Goal: Task Accomplishment & Management: Manage account settings

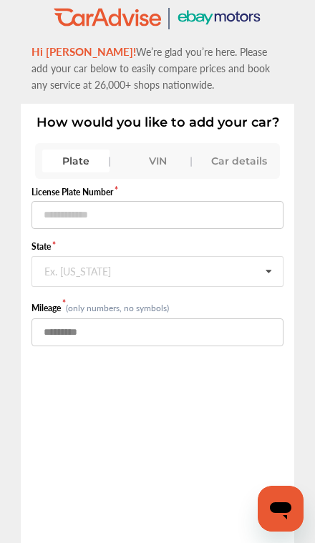
click at [69, 340] on input "number" at bounding box center [157, 332] width 252 height 28
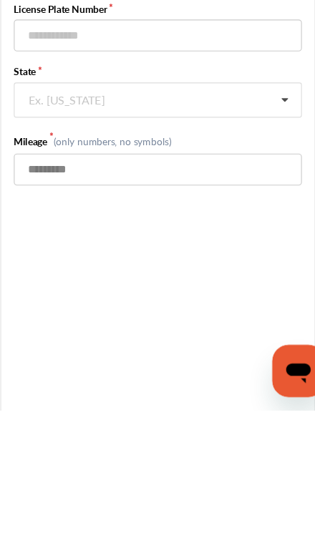
type input "******"
click at [107, 257] on input "text" at bounding box center [158, 271] width 250 height 28
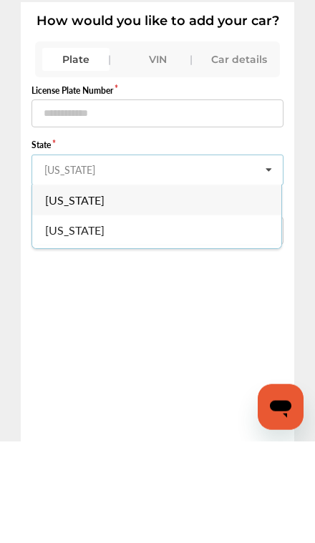
type input "*******"
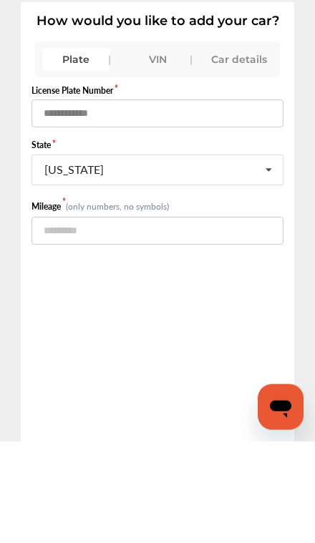
click at [126, 201] on input "text" at bounding box center [157, 215] width 252 height 28
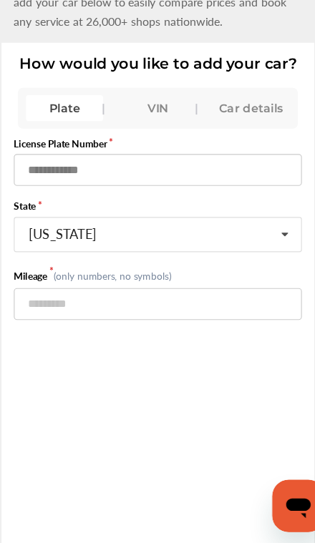
click at [77, 201] on input "text" at bounding box center [157, 215] width 252 height 28
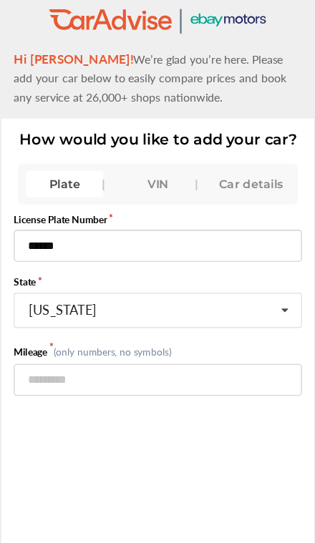
type input "******"
click at [67, 165] on div "Plate" at bounding box center [75, 161] width 67 height 23
click at [65, 161] on div "Plate" at bounding box center [75, 161] width 67 height 23
click at [145, 162] on div "VIN" at bounding box center [157, 161] width 67 height 23
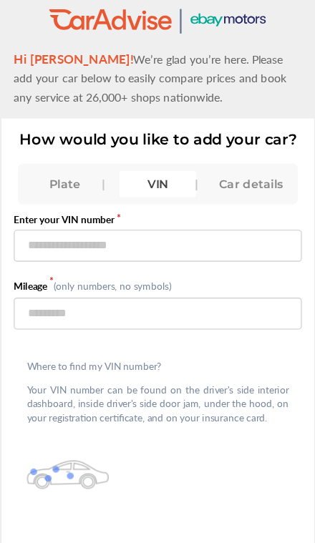
click at [62, 162] on div "Plate" at bounding box center [75, 161] width 67 height 23
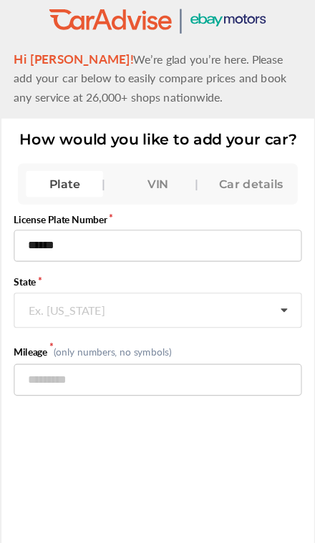
click at [256, 277] on icon at bounding box center [268, 272] width 24 height 31
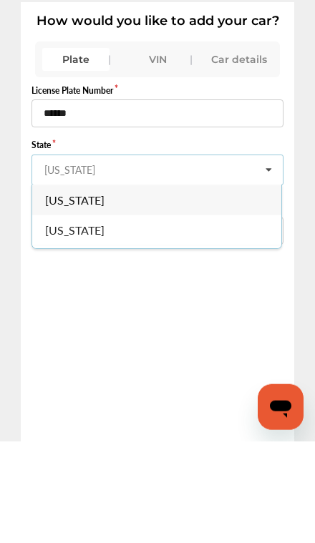
type input "*******"
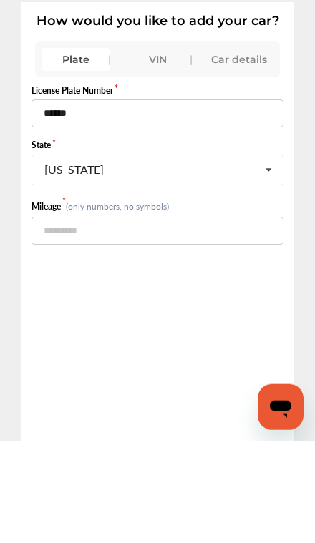
scroll to position [93, 0]
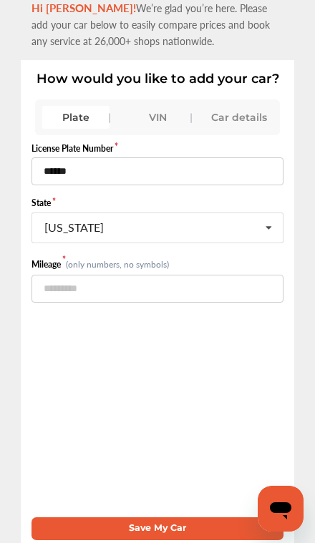
click at [148, 517] on button "Save My Car" at bounding box center [157, 528] width 252 height 23
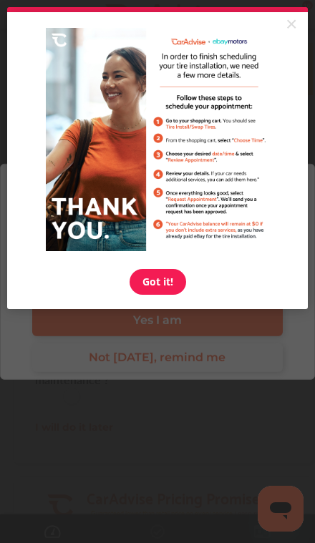
click at [159, 288] on link "Got it!" at bounding box center [158, 282] width 57 height 26
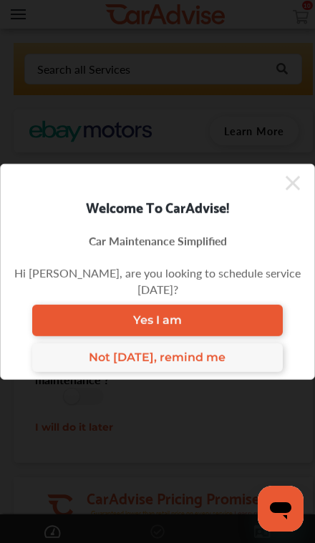
click at [142, 352] on span "Not [DATE], remind me" at bounding box center [157, 358] width 137 height 14
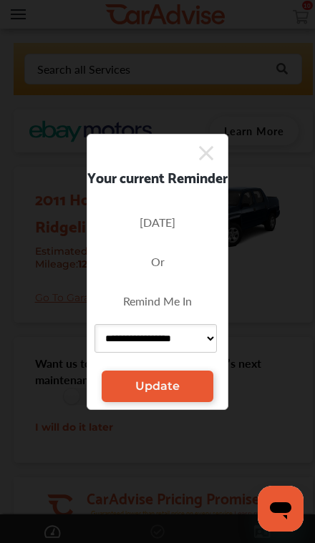
click at [148, 380] on span "Update" at bounding box center [157, 386] width 44 height 14
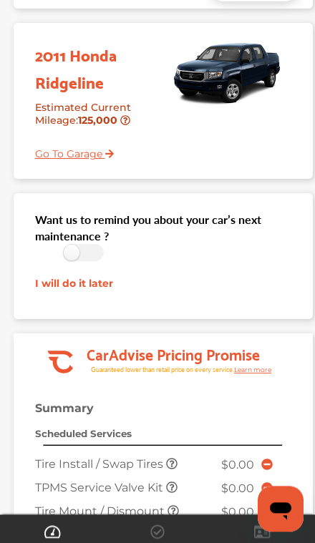
scroll to position [144, 0]
click at [64, 258] on label at bounding box center [84, 253] width 40 height 19
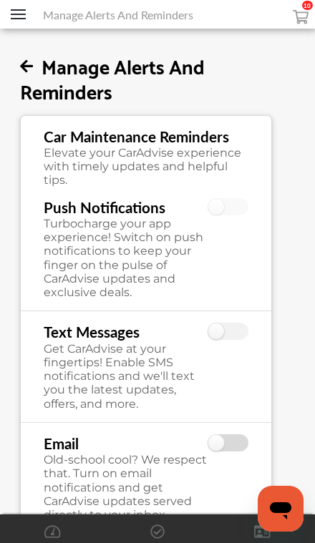
click at [224, 447] on label at bounding box center [228, 443] width 40 height 19
